Goal: Task Accomplishment & Management: Use online tool/utility

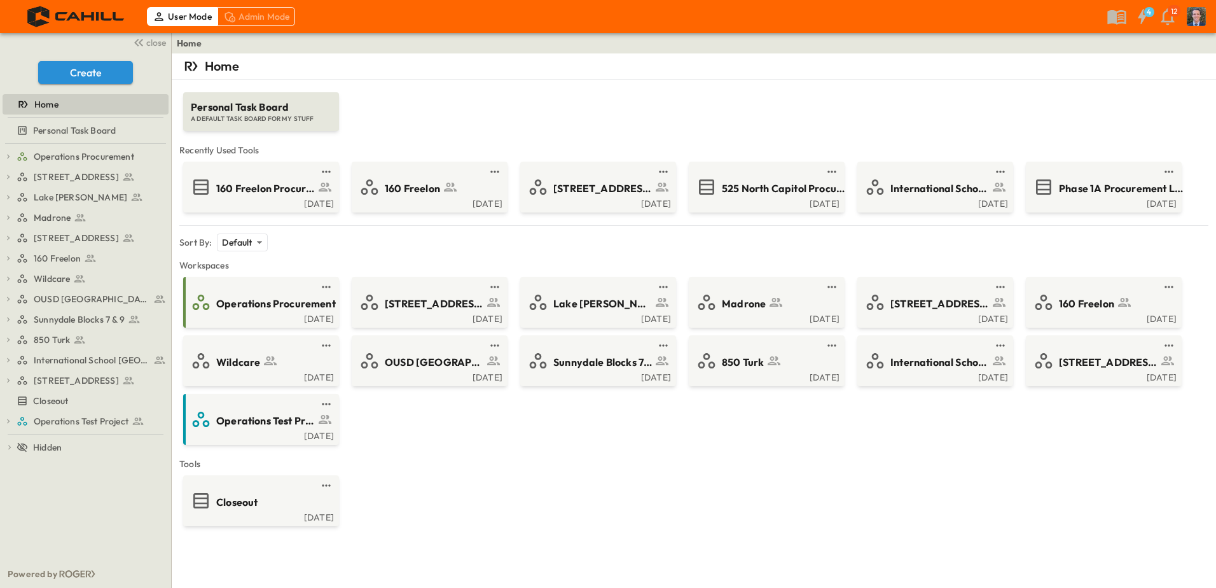
click at [245, 14] on div "Admin Mode" at bounding box center [256, 16] width 78 height 19
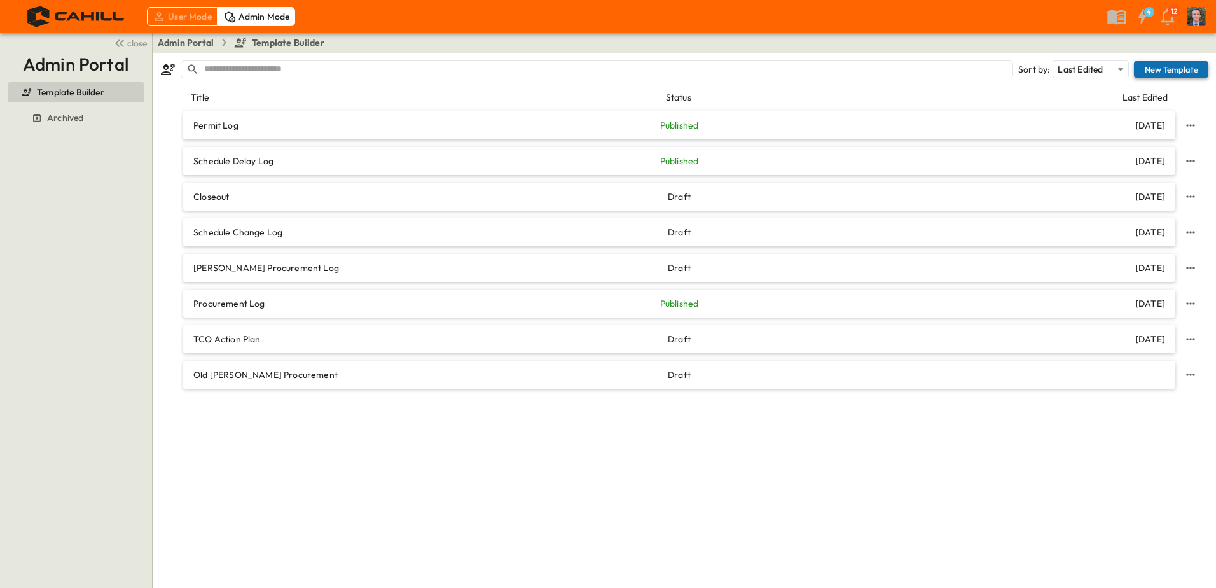
click at [1162, 67] on button "New Template" at bounding box center [1171, 69] width 74 height 17
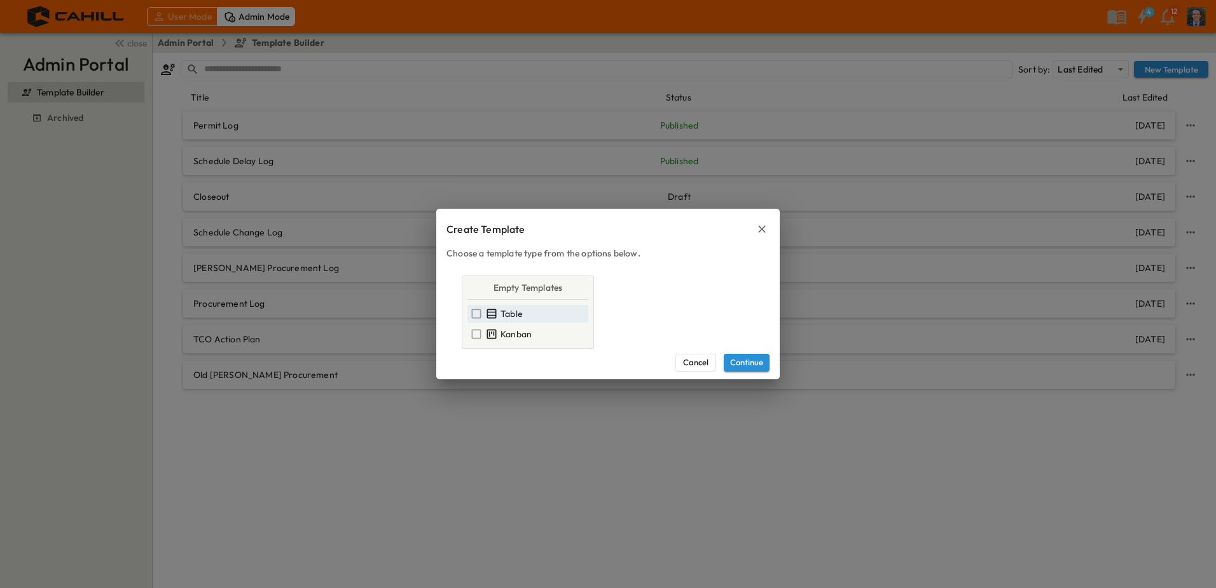
click at [471, 311] on icon at bounding box center [476, 313] width 13 height 13
click at [763, 362] on button "Continue" at bounding box center [747, 363] width 46 height 18
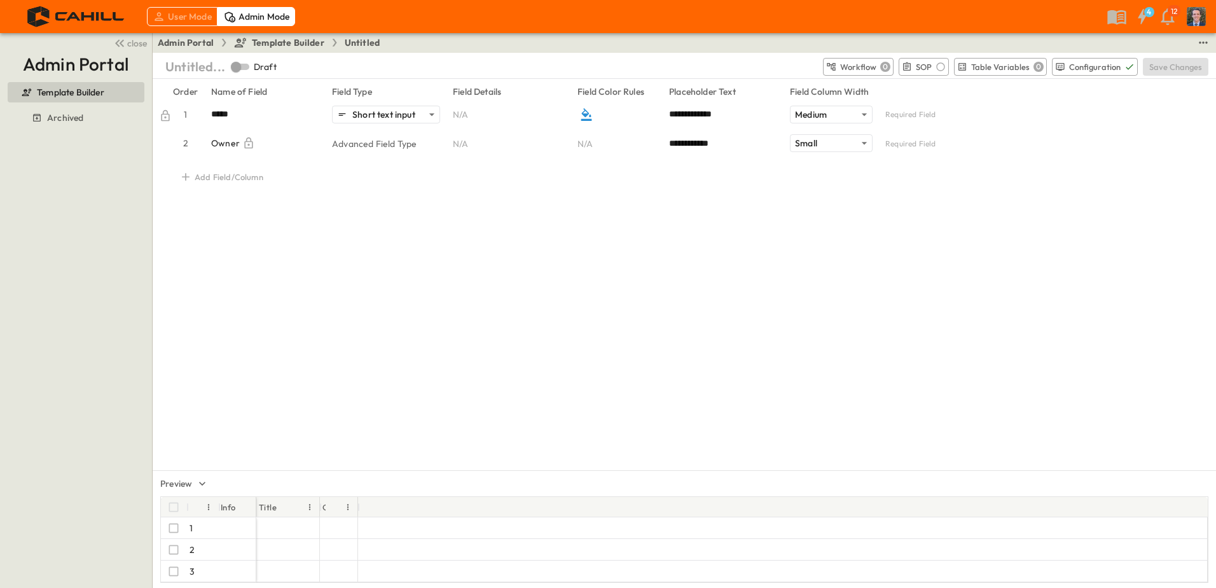
click at [188, 67] on p "Untitled..." at bounding box center [195, 67] width 60 height 18
type input "*"
type input "**********"
click at [257, 120] on input "*****" at bounding box center [264, 115] width 106 height 18
click at [197, 179] on p "Add Field/Column" at bounding box center [229, 177] width 69 height 12
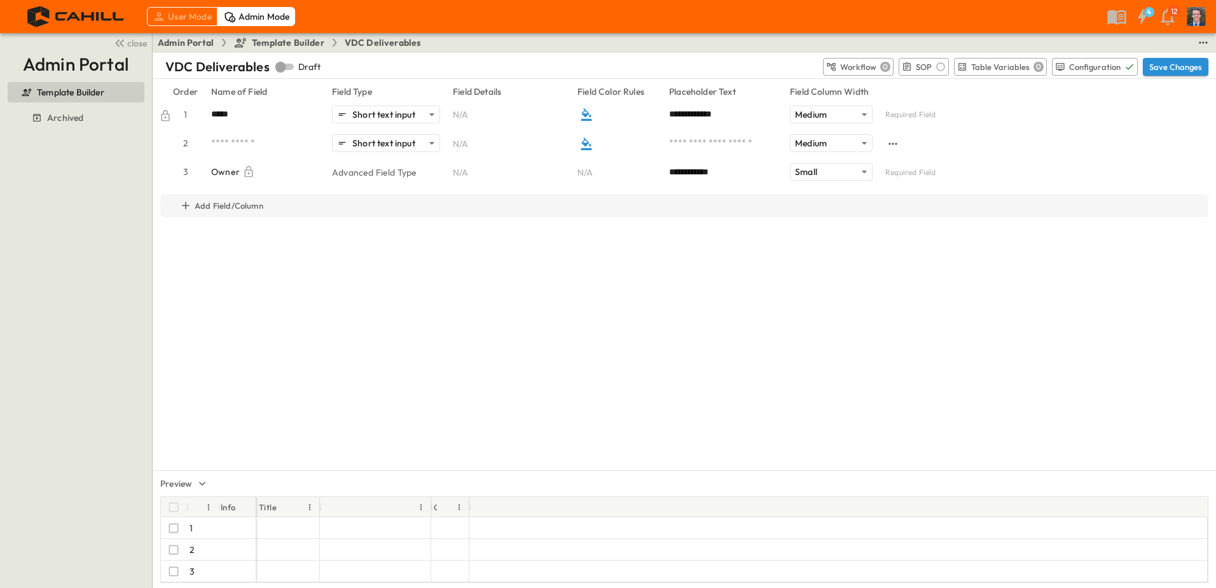
click at [190, 210] on icon "button" at bounding box center [185, 205] width 13 height 13
click at [184, 233] on icon "button" at bounding box center [185, 234] width 13 height 13
